Goal: Transaction & Acquisition: Obtain resource

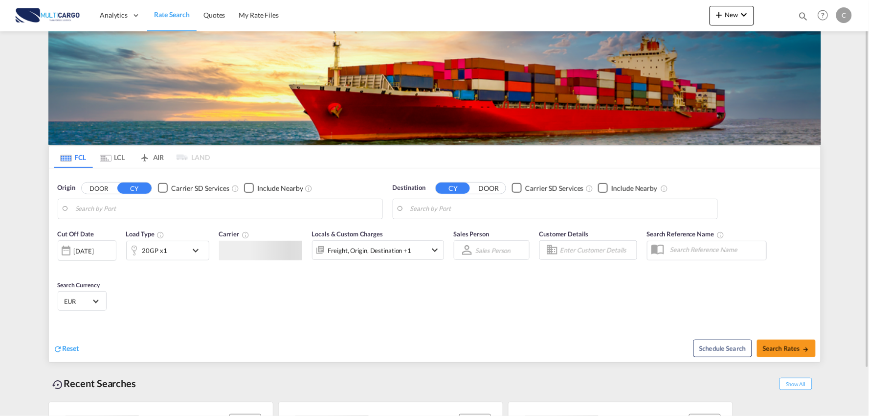
type input "Port of [GEOGRAPHIC_DATA], [GEOGRAPHIC_DATA], [GEOGRAPHIC_DATA]"
type input "Leixoes, Leixoes, PTLEI"
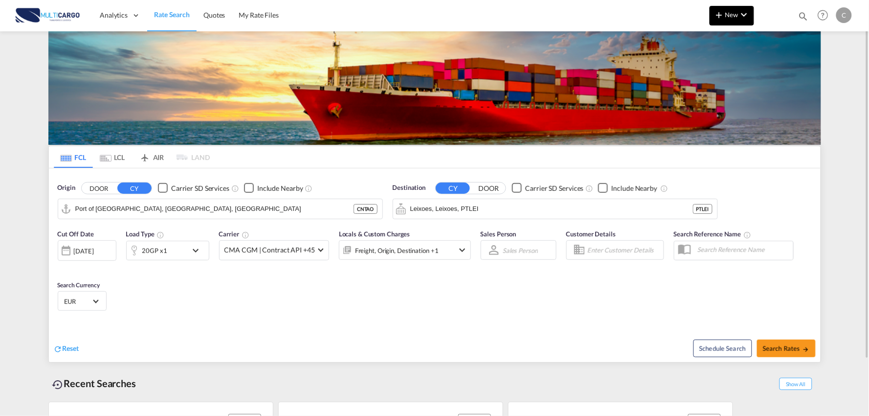
click at [741, 16] on md-icon "icon-chevron-down" at bounding box center [744, 15] width 12 height 12
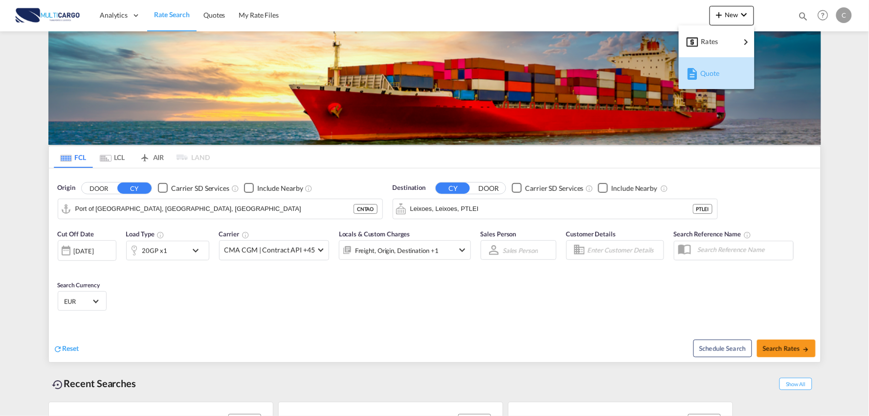
click at [722, 74] on div "Quote" at bounding box center [718, 73] width 36 height 24
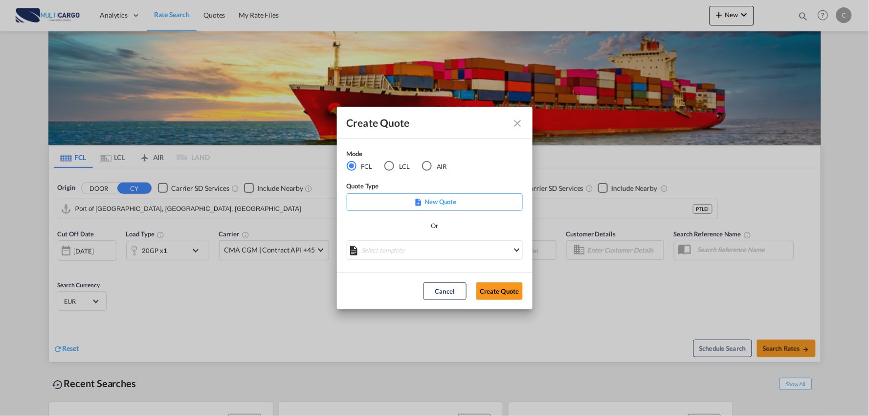
click at [431, 170] on div "AIR" at bounding box center [427, 166] width 10 height 10
click at [448, 251] on md-select "Select template EXP EXW AIR 09/2025 [PERSON_NAME] | [DATE] IMP_DAP_AIR <500KG -…" at bounding box center [435, 250] width 176 height 20
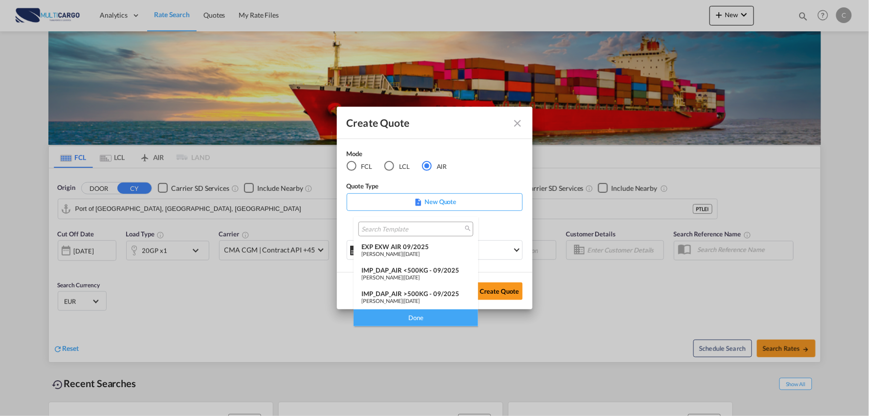
click at [430, 294] on div "IMP_DAP_AIR >500KG - 09/2025" at bounding box center [415, 294] width 109 height 8
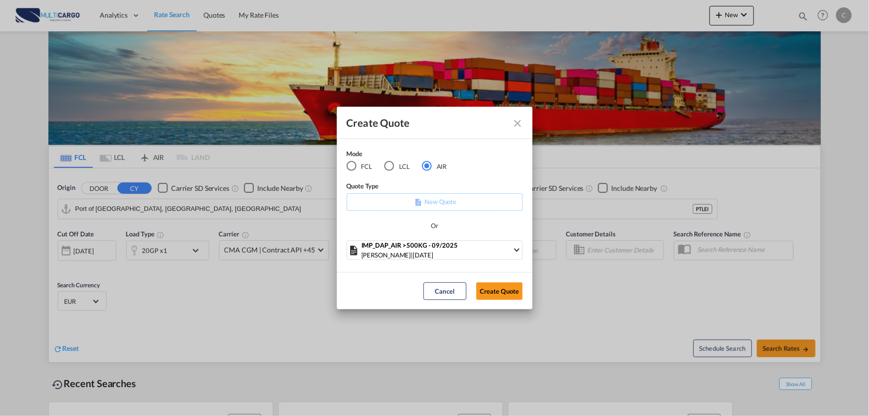
click at [475, 290] on div "Cancel Create Quote" at bounding box center [473, 291] width 109 height 18
click at [507, 282] on button "Create Quote" at bounding box center [499, 291] width 46 height 18
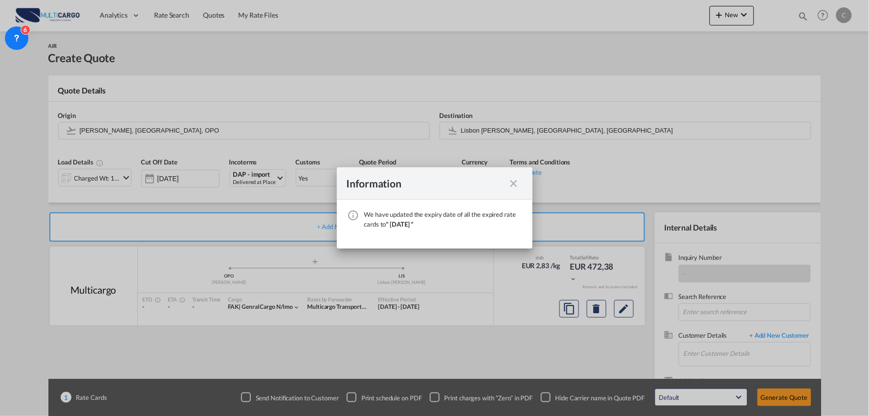
click at [519, 182] on md-icon "icon-close fg-AAA8AD cursor" at bounding box center [514, 184] width 12 height 12
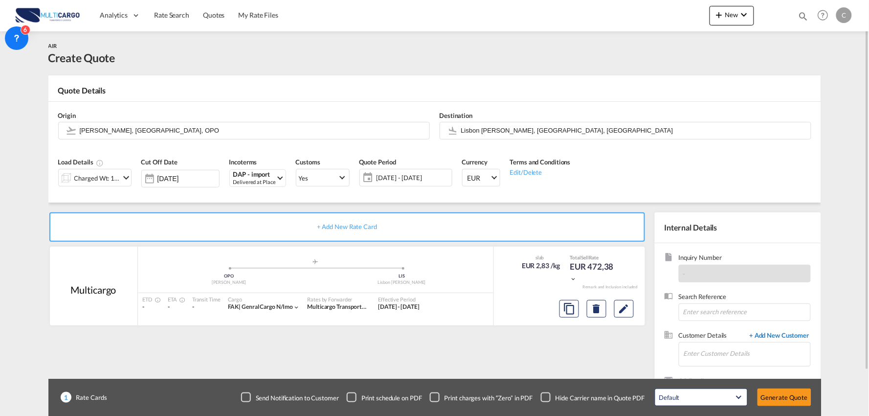
click at [771, 331] on span "+ Add New Customer" at bounding box center [778, 336] width 66 height 11
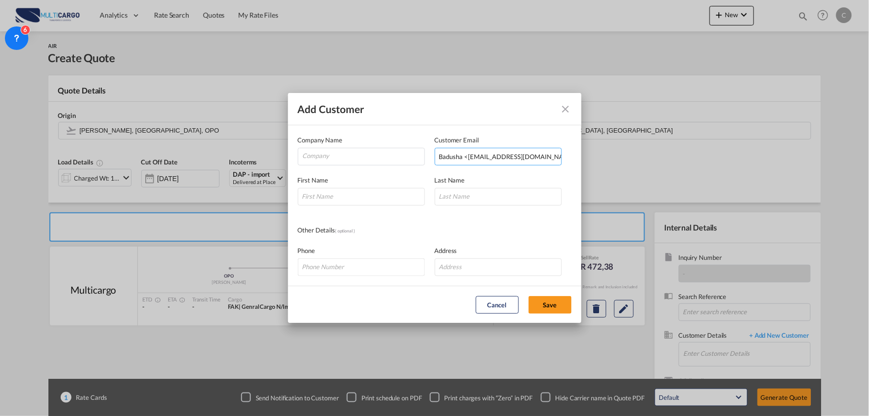
click at [490, 156] on input "Badusha <[EMAIL_ADDRESS][DOMAIN_NAME]>" at bounding box center [498, 157] width 127 height 18
drag, startPoint x: 466, startPoint y: 156, endPoint x: 345, endPoint y: 167, distance: 121.8
click at [360, 168] on md-dialog-content "Company Name Customer Email Badusha <[EMAIL_ADDRESS][DOMAIN_NAME]> Enter a vali…" at bounding box center [434, 205] width 293 height 160
click at [557, 155] on input "[EMAIL_ADDRESS][DOMAIN_NAME]>" at bounding box center [498, 157] width 127 height 18
type input "[EMAIL_ADDRESS][DOMAIN_NAME]"
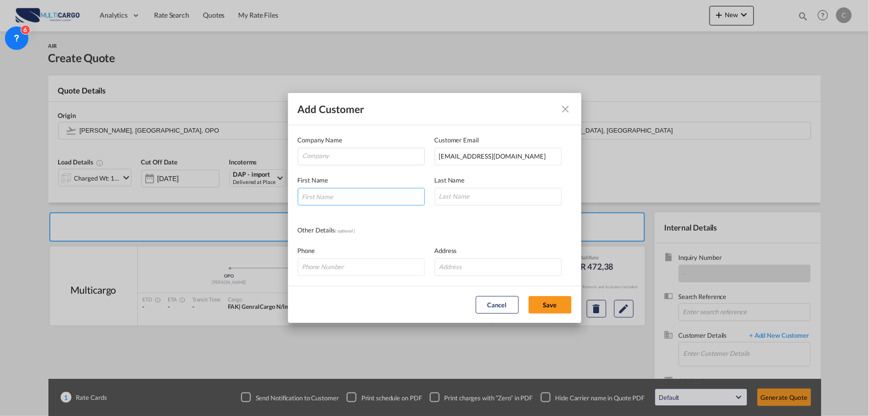
click at [363, 202] on input "Add Customer Company ..." at bounding box center [361, 197] width 127 height 18
click at [336, 203] on input "Add Customer Company ..." at bounding box center [361, 197] width 127 height 18
type input "Badhusha"
click at [313, 154] on input "Company" at bounding box center [364, 155] width 122 height 15
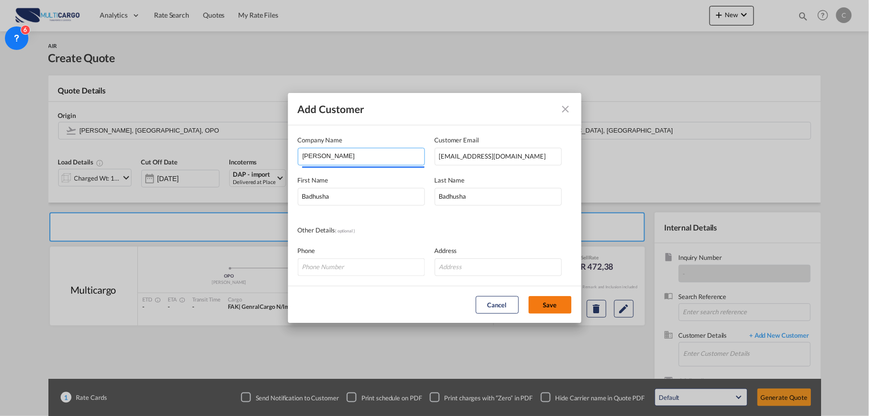
type input "[PERSON_NAME]"
click at [539, 302] on button "Save" at bounding box center [550, 305] width 43 height 18
type input "[PERSON_NAME], [PERSON_NAME], [EMAIL_ADDRESS][DOMAIN_NAME]"
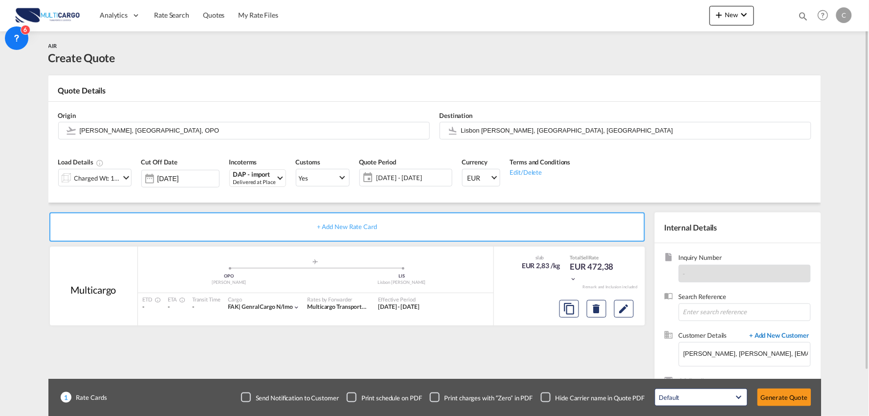
click at [790, 335] on span "+ Add New Customer" at bounding box center [778, 336] width 66 height 11
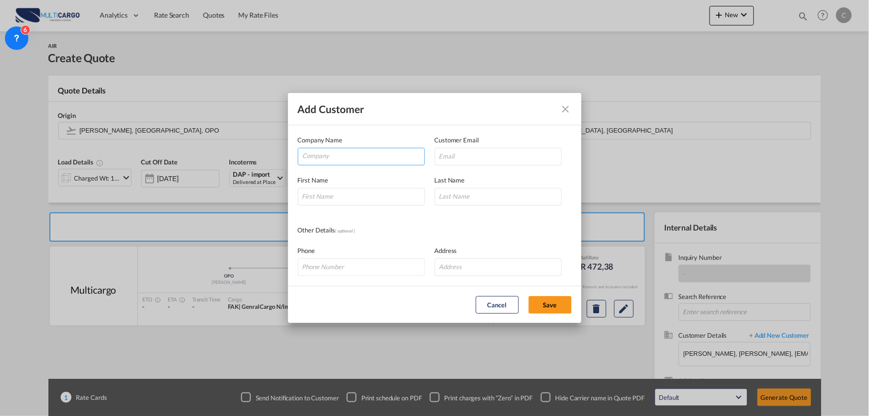
click at [343, 157] on input "Company" at bounding box center [364, 155] width 122 height 15
click at [566, 105] on md-icon "icon-close" at bounding box center [566, 109] width 12 height 12
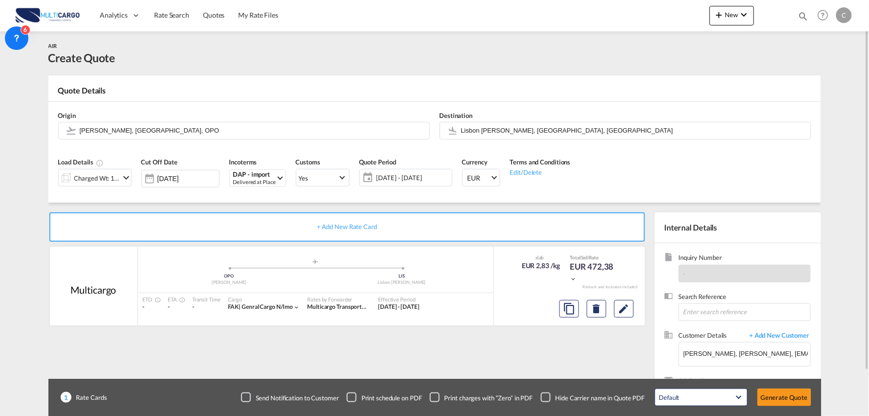
click at [130, 198] on div "Load Details Charged Wt: 166,67 KG" at bounding box center [94, 175] width 83 height 46
click at [95, 171] on div "Charged Wt: 166,67 KG" at bounding box center [97, 178] width 46 height 14
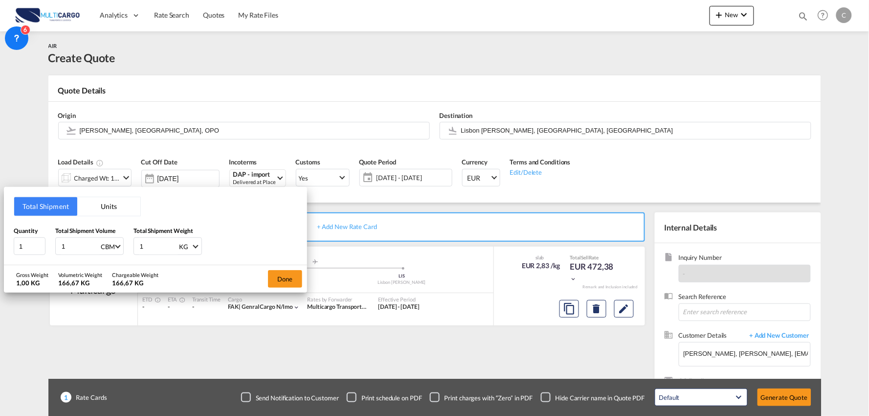
click at [502, 121] on div "Total Shipment Units Quantity 1 Total Shipment Volume 1 CBM CBM CFT KG LB Total…" at bounding box center [434, 208] width 869 height 416
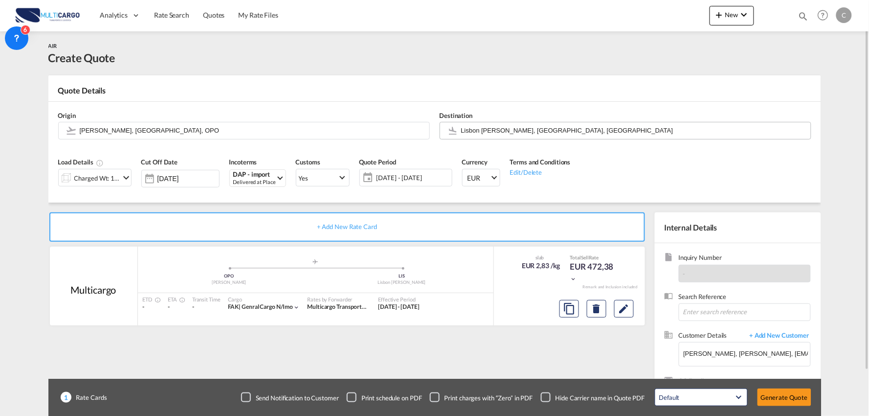
click at [495, 131] on input "Lisbon [PERSON_NAME], [GEOGRAPHIC_DATA], [GEOGRAPHIC_DATA]" at bounding box center [633, 130] width 345 height 17
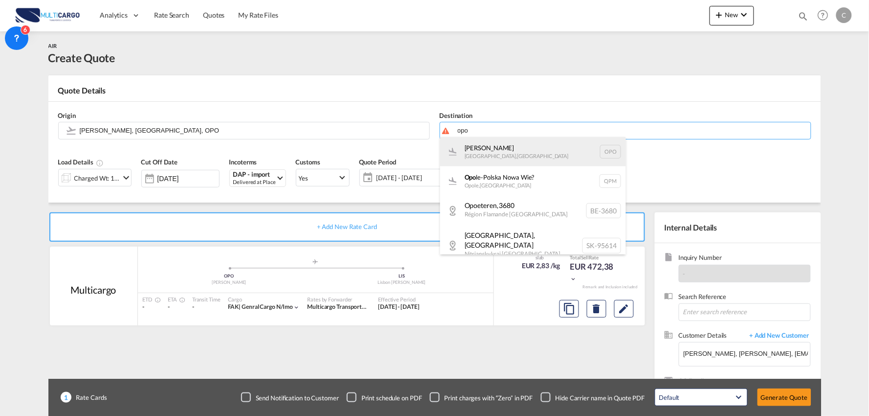
click at [504, 159] on div "[PERSON_NAME][GEOGRAPHIC_DATA] , [GEOGRAPHIC_DATA] OPO" at bounding box center [533, 151] width 186 height 29
type input "[PERSON_NAME], [GEOGRAPHIC_DATA], OPO"
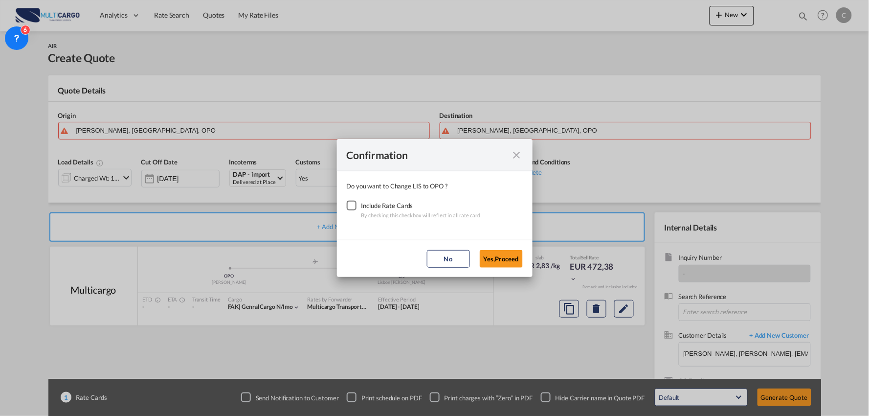
click at [351, 210] on div "Checkbox No Ink" at bounding box center [352, 206] width 10 height 10
click at [507, 256] on button "Yes,Proceed" at bounding box center [501, 259] width 43 height 18
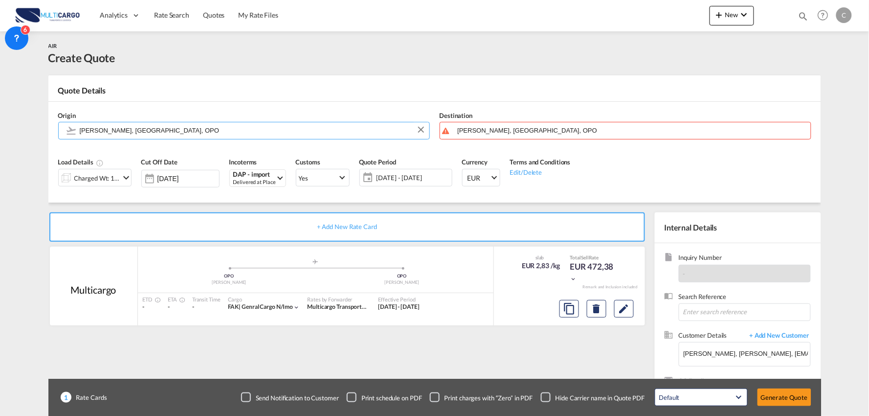
click at [84, 139] on md-autocomplete "[PERSON_NAME], [GEOGRAPHIC_DATA], OPO" at bounding box center [251, 131] width 345 height 18
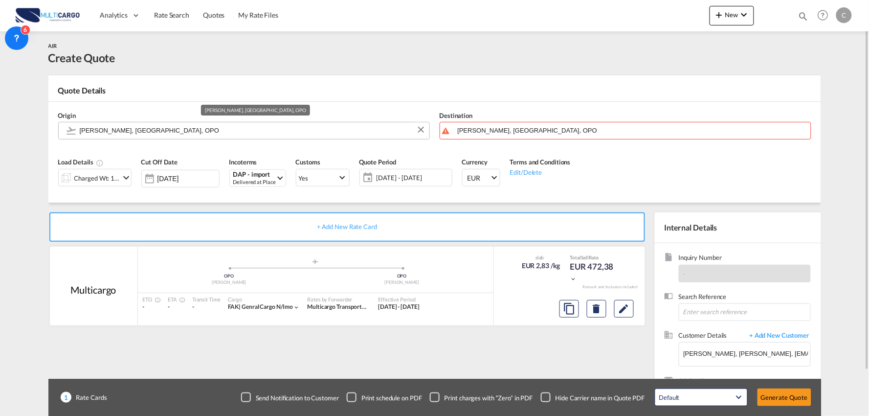
click at [98, 134] on input "[PERSON_NAME], [GEOGRAPHIC_DATA], OPO" at bounding box center [252, 130] width 345 height 17
type input "n"
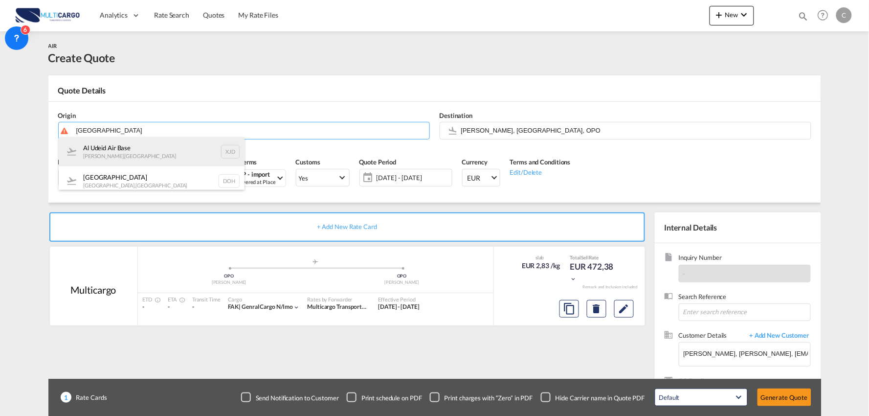
click at [130, 152] on div "Al Udeid Air Base Ar Rayyan , [GEOGRAPHIC_DATA] XJD" at bounding box center [152, 151] width 186 height 29
type input "Al Udeid Air Base, [PERSON_NAME], XJD"
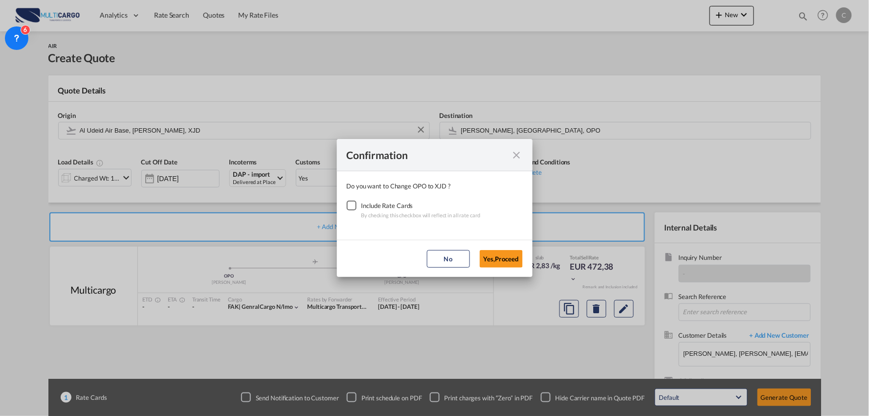
click at [365, 204] on div "Include Rate Cards" at bounding box center [420, 206] width 119 height 10
click at [355, 209] on div "Checkbox No Ink" at bounding box center [352, 206] width 10 height 10
click at [510, 251] on button "Yes,Proceed" at bounding box center [501, 259] width 43 height 18
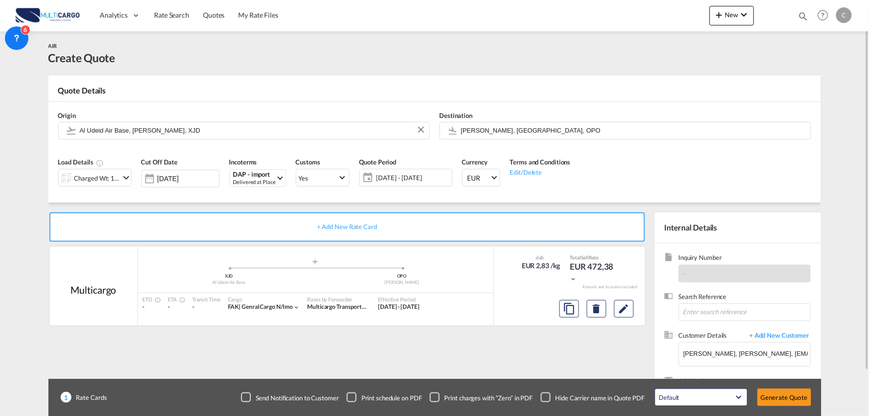
click at [191, 204] on div "+ Add New Rate Card Multicargo added by you .a{fill:#aaa8ad;} .a{fill:#aaa8ad;}…" at bounding box center [434, 311] width 773 height 219
click at [112, 191] on div "Load Details Charged Wt: 166,67 KG" at bounding box center [94, 175] width 83 height 46
click at [114, 182] on div "Charged Wt: 166,67 KG" at bounding box center [97, 178] width 46 height 14
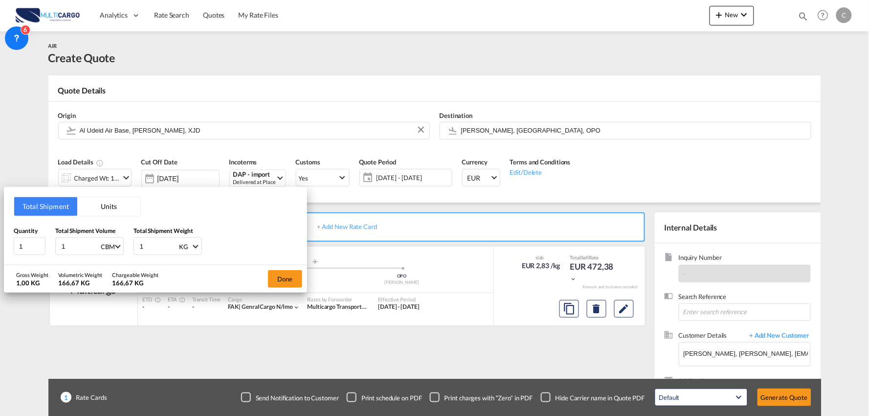
drag, startPoint x: 34, startPoint y: 248, endPoint x: 13, endPoint y: 244, distance: 22.0
click at [7, 255] on div "Total Shipment Units Quantity 1 Total Shipment Volume 1 CBM CBM CFT KG LB Total…" at bounding box center [155, 226] width 303 height 78
type input "10"
type input "0.877"
drag, startPoint x: 156, startPoint y: 242, endPoint x: 95, endPoint y: 218, distance: 66.3
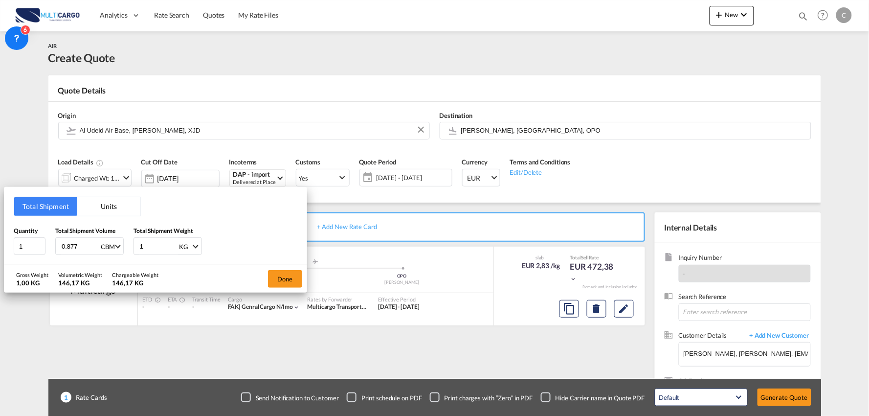
click at [70, 242] on div "Quantity 1 Total Shipment Volume 0.877 CBM CBM CFT KG LB Total Shipment Weight …" at bounding box center [156, 240] width 284 height 29
type input "750"
click at [285, 276] on button "Done" at bounding box center [285, 279] width 34 height 18
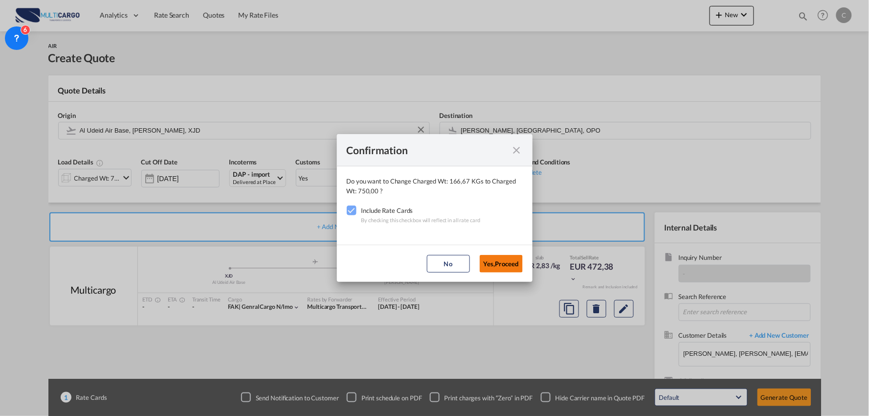
click at [490, 267] on button "Yes,Proceed" at bounding box center [501, 264] width 43 height 18
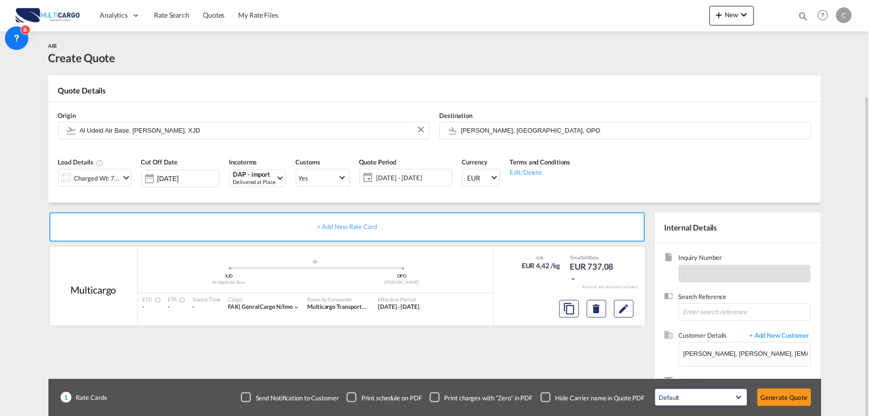
scroll to position [50, 0]
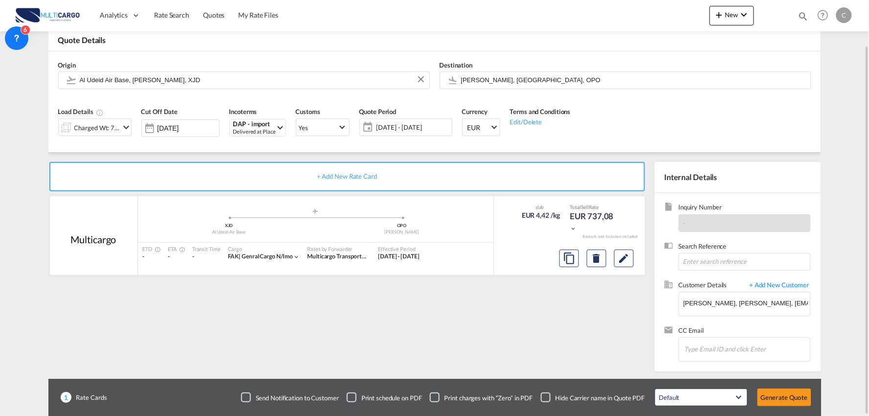
click at [542, 398] on div "Checkbox No Ink" at bounding box center [546, 397] width 10 height 10
click at [557, 360] on div "+ Add New Rate Card Multicargo added by you .a{fill:#aaa8ad;} .a{fill:#aaa8ad;}…" at bounding box center [349, 264] width 602 height 204
click at [794, 385] on div "Default All in Leg Totals Default Generate Quote" at bounding box center [733, 396] width 166 height 27
click at [790, 394] on button "Generate Quote" at bounding box center [785, 397] width 54 height 18
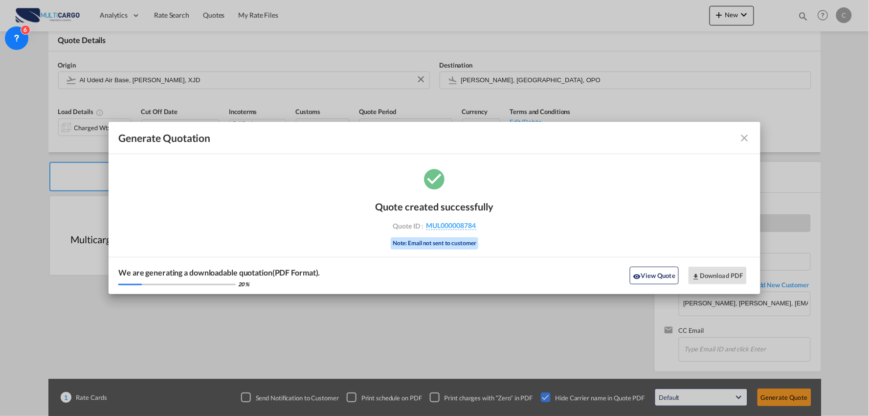
drag, startPoint x: 661, startPoint y: 276, endPoint x: 556, endPoint y: 288, distance: 105.7
click at [661, 276] on button "View Quote" at bounding box center [654, 276] width 49 height 18
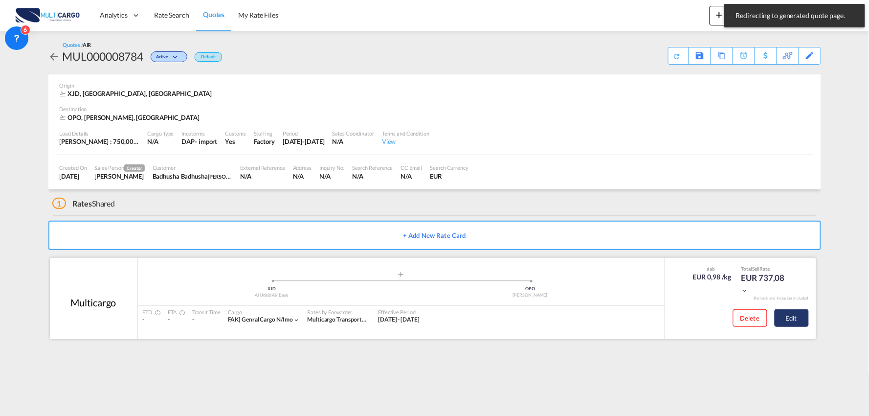
click at [784, 315] on button "Edit" at bounding box center [792, 318] width 34 height 18
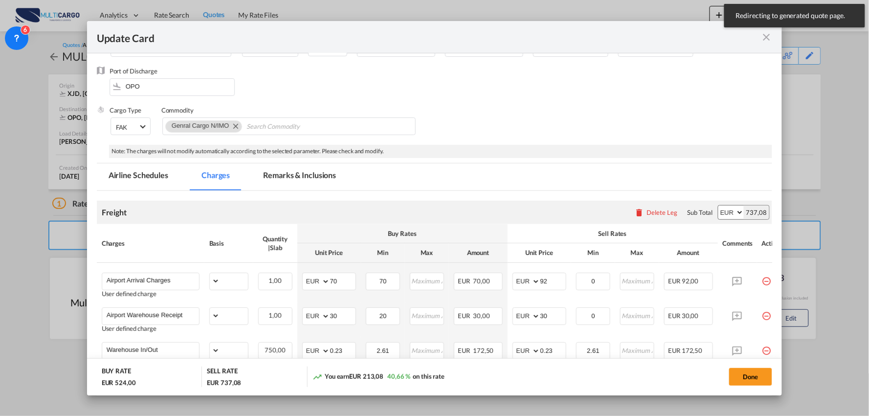
select select "per_bl"
select select "per_kg"
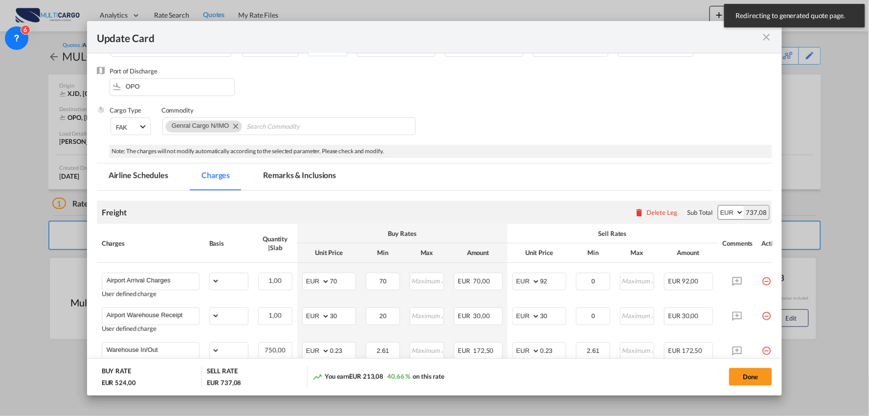
select select "per_shipment"
select select "per_bl"
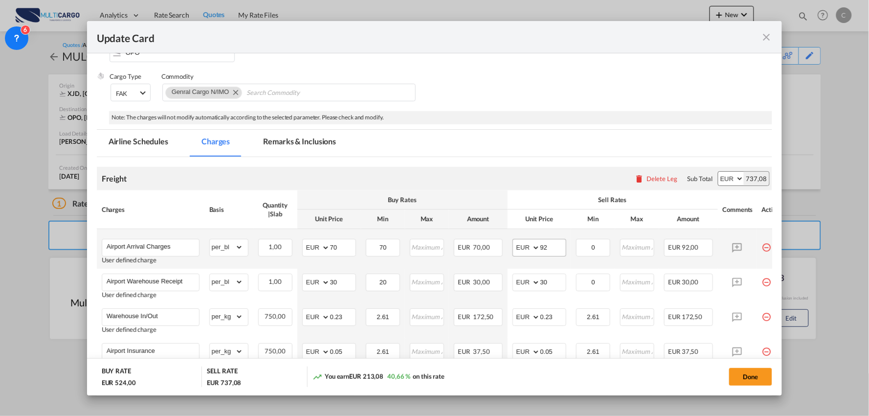
drag, startPoint x: 531, startPoint y: 244, endPoint x: 519, endPoint y: 246, distance: 12.6
click at [519, 246] on md-input-container "AED AFN ALL AMD ANG AOA ARS AUD AWG AZN BAM BBD BDT BGN BHD BIF BMD BND [PERSON…" at bounding box center [540, 248] width 54 height 18
drag, startPoint x: 538, startPoint y: 246, endPoint x: 491, endPoint y: 252, distance: 46.8
click at [494, 251] on tr "Airport Arrival Charges User defined charge Please Enter Already Exists gross_w…" at bounding box center [443, 249] width 693 height 40
type input "70"
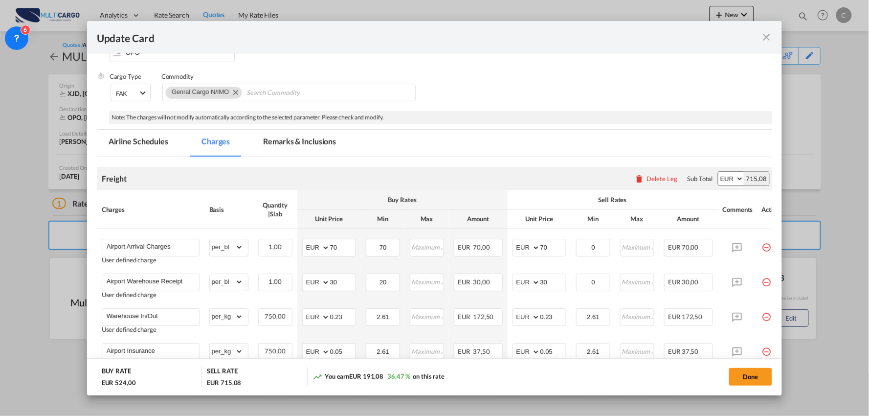
click at [526, 191] on th "Sell Rates" at bounding box center [613, 199] width 210 height 19
drag, startPoint x: 550, startPoint y: 276, endPoint x: 546, endPoint y: 280, distance: 5.2
click at [546, 280] on td "AED AFN ALL AMD ANG AOA ARS AUD AWG AZN BAM BBD BDT BGN BHD BIF BMD BND [PERSON…" at bounding box center [540, 285] width 64 height 35
drag, startPoint x: 551, startPoint y: 282, endPoint x: 497, endPoint y: 286, distance: 53.9
click at [522, 282] on md-input-container "AED AFN ALL AMD ANG AOA ARS AUD AWG AZN BAM BBD BDT BGN BHD BIF BMD BND [PERSON…" at bounding box center [540, 282] width 54 height 18
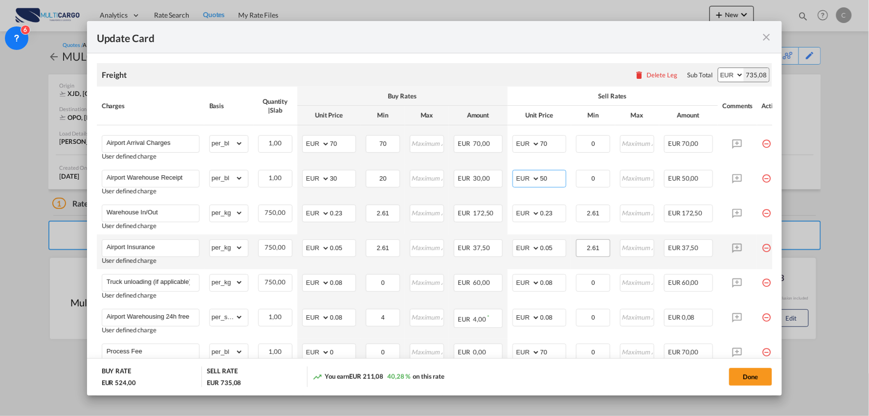
scroll to position [271, 0]
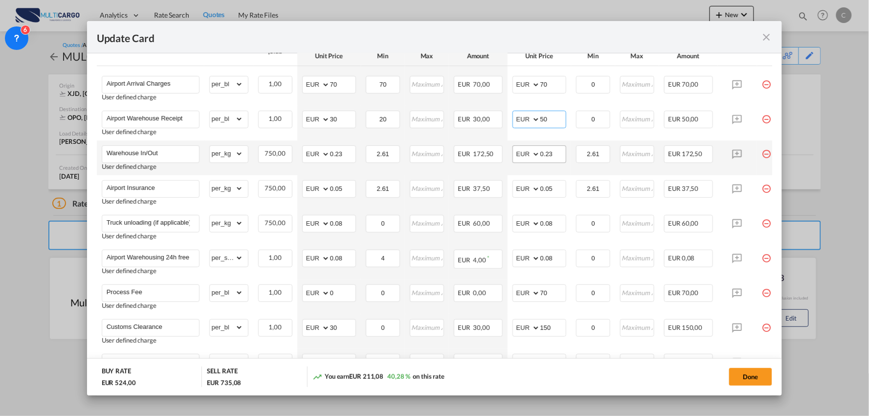
type input "50"
click at [555, 153] on input "0.23" at bounding box center [552, 153] width 25 height 15
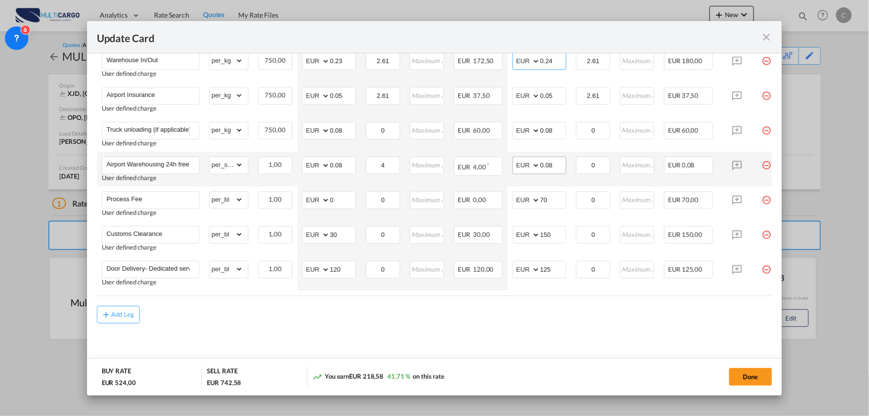
scroll to position [367, 0]
type input "0.24"
click at [180, 158] on input "Airport Warehousing 24h free *Eur x CW x Day - up to 7day - min EUR 4,00" at bounding box center [153, 164] width 92 height 15
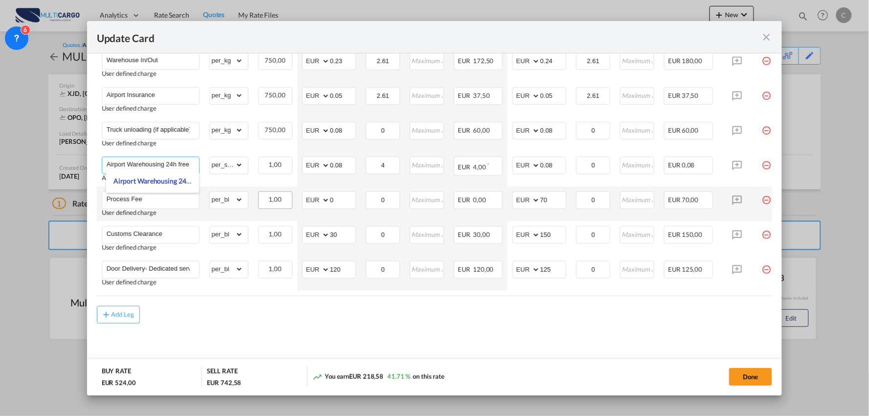
scroll to position [0, 1]
type input "Airport Warehousing *Eur x CW x Day - up to 7day - min EUR 4,00"
drag, startPoint x: 551, startPoint y: 199, endPoint x: 511, endPoint y: 202, distance: 40.2
click at [511, 202] on td "AED AFN ALL AMD ANG AOA ARS AUD AWG AZN BAM BBD BDT BGN BHD BIF BMD BND [PERSON…" at bounding box center [540, 203] width 64 height 35
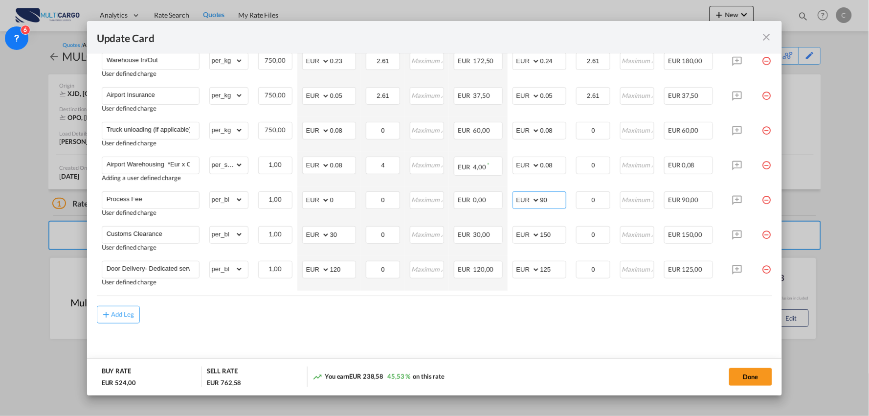
type input "90"
click at [357, 305] on air-lcl-rate-modification "Freight Please enter leg name Leg Name Already Exists Delete Leg Sub Total AED …" at bounding box center [435, 112] width 676 height 422
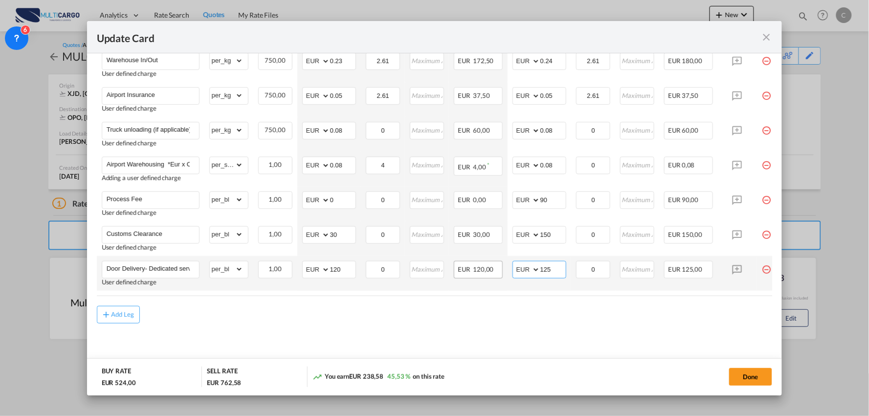
drag, startPoint x: 553, startPoint y: 270, endPoint x: 490, endPoint y: 267, distance: 63.7
click at [490, 267] on tr "Door Delivery- Dedicated service User defined charge Please Enter Already Exist…" at bounding box center [443, 273] width 693 height 35
drag, startPoint x: 556, startPoint y: 266, endPoint x: 516, endPoint y: 263, distance: 39.2
click at [516, 263] on md-input-container "AED AFN ALL AMD ANG AOA ARS AUD AWG AZN BAM BBD BDT BGN BHD BIF BMD BND [PERSON…" at bounding box center [540, 270] width 54 height 18
type input "140"
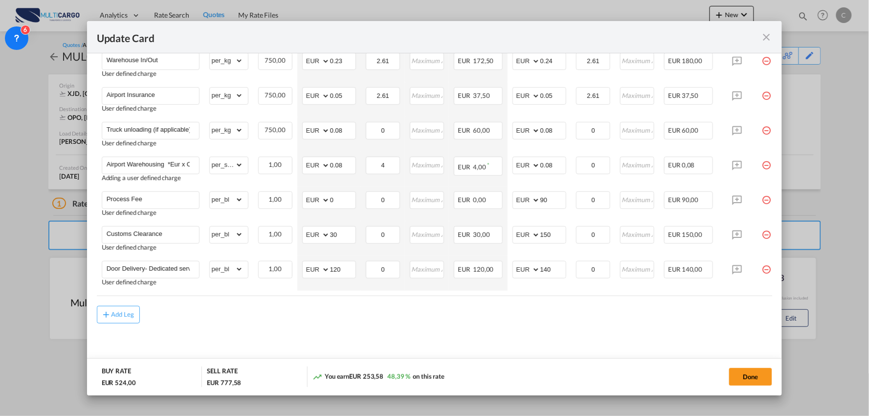
click at [501, 300] on air-lcl-rate-modification "Freight Please enter leg name Leg Name Already Exists Delete Leg Sub Total AED …" at bounding box center [435, 112] width 676 height 422
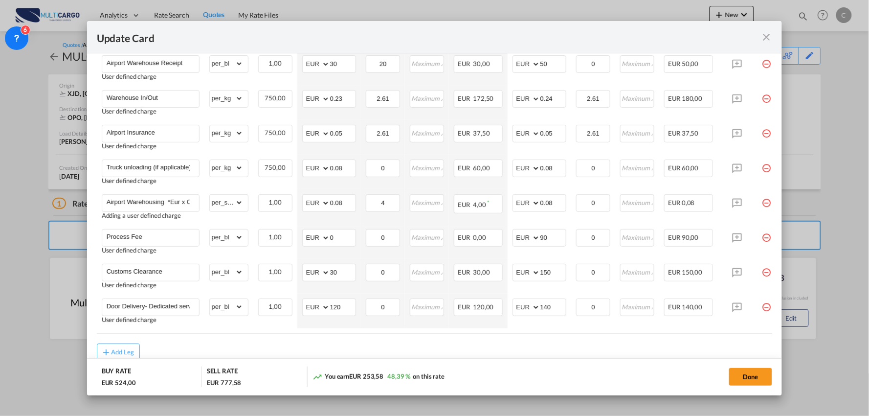
scroll to position [367, 0]
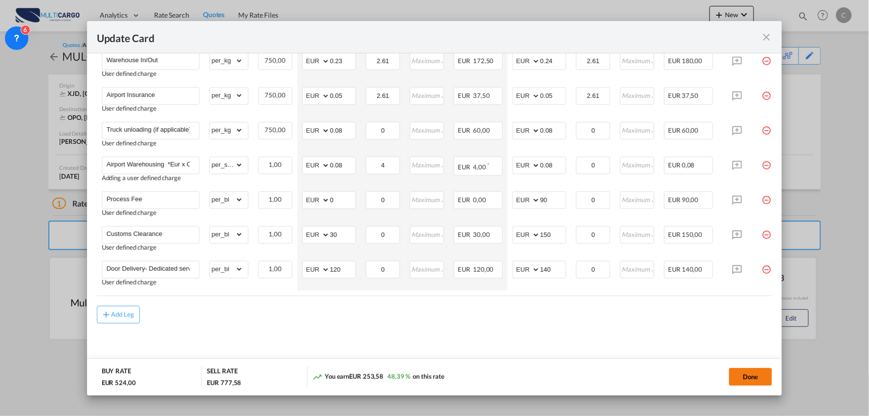
click at [752, 378] on button "Done" at bounding box center [750, 377] width 43 height 18
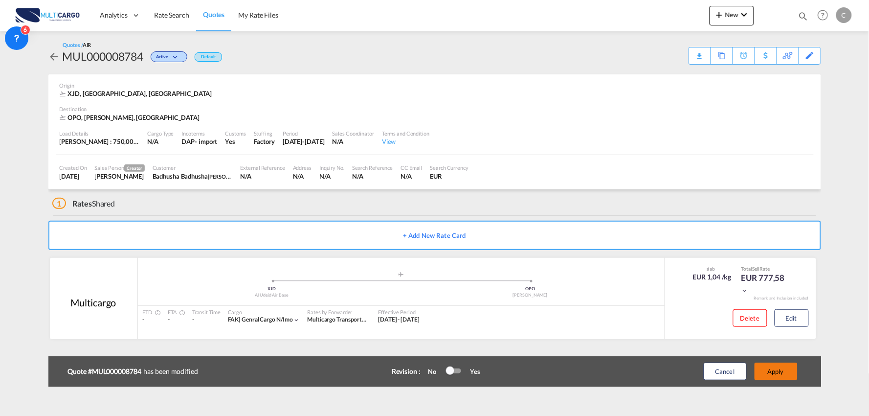
click at [773, 370] on button "Apply" at bounding box center [776, 371] width 43 height 18
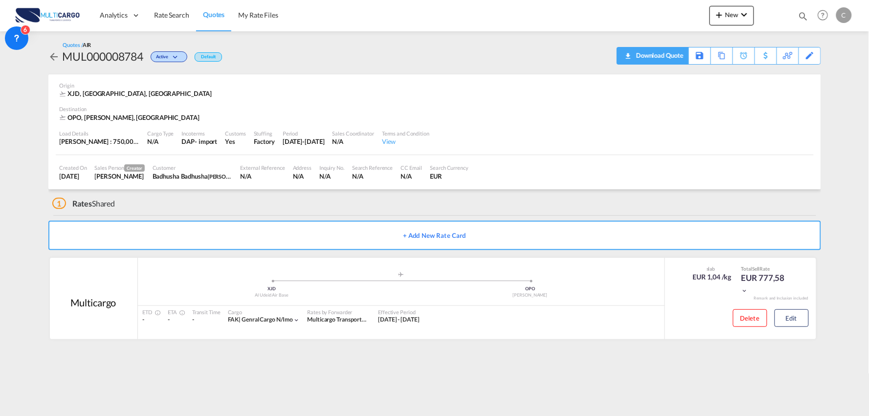
click at [671, 58] on div "Download Quote" at bounding box center [659, 55] width 50 height 16
drag, startPoint x: 290, startPoint y: 200, endPoint x: 238, endPoint y: 217, distance: 54.6
click at [290, 200] on div "1 Rates Shared" at bounding box center [436, 200] width 769 height 23
click at [36, 161] on md-content "Analytics Reports Dashboard Rate Search Quotes My Rate Files New Rates Ratecard" at bounding box center [434, 208] width 869 height 416
click at [27, 177] on md-content "Analytics Reports Dashboard Rate Search Quotes My Rate Files New Rates Ratecard" at bounding box center [434, 208] width 869 height 416
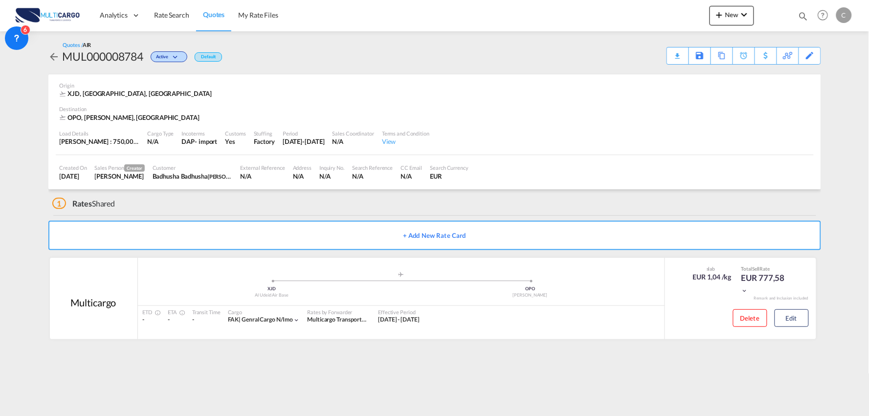
click at [241, 208] on div "1 Rates Shared" at bounding box center [436, 200] width 769 height 23
click at [268, 198] on div "1 Rates Shared" at bounding box center [436, 200] width 769 height 23
click at [210, 198] on div "1 Rates Shared" at bounding box center [436, 200] width 769 height 23
